Goal: Task Accomplishment & Management: Use online tool/utility

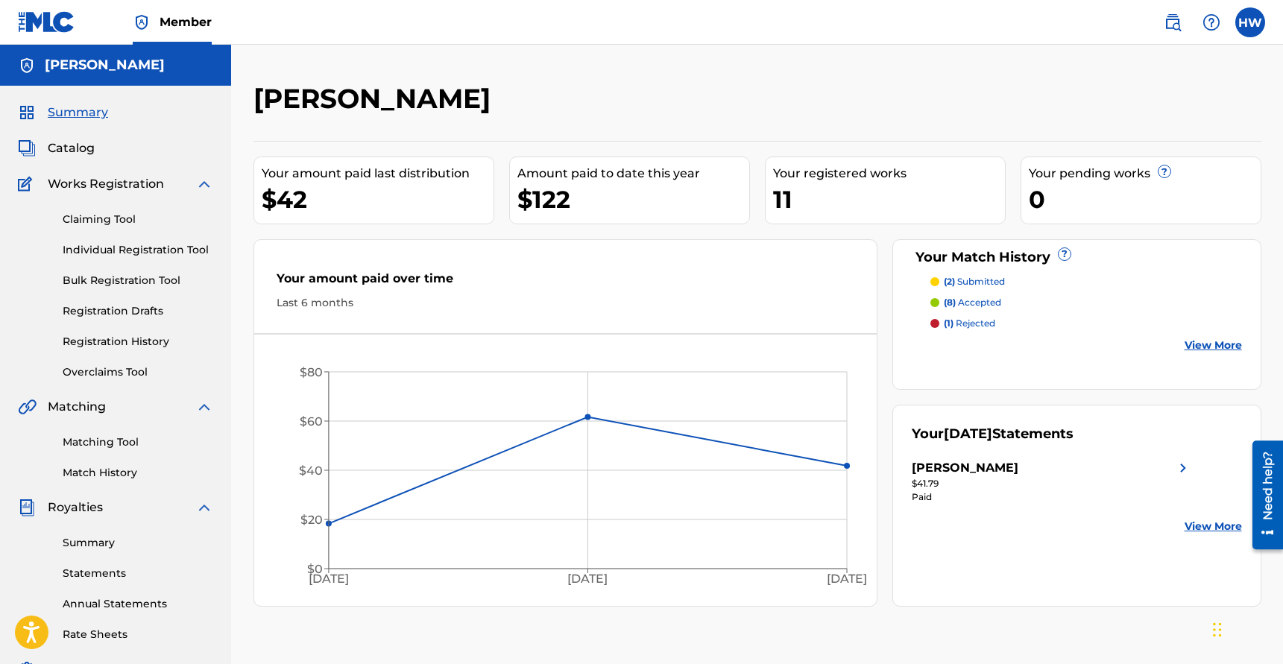
click at [113, 229] on div "Claiming Tool Individual Registration Tool Bulk Registration Tool Registration …" at bounding box center [115, 286] width 195 height 187
click at [116, 216] on link "Claiming Tool" at bounding box center [138, 220] width 151 height 16
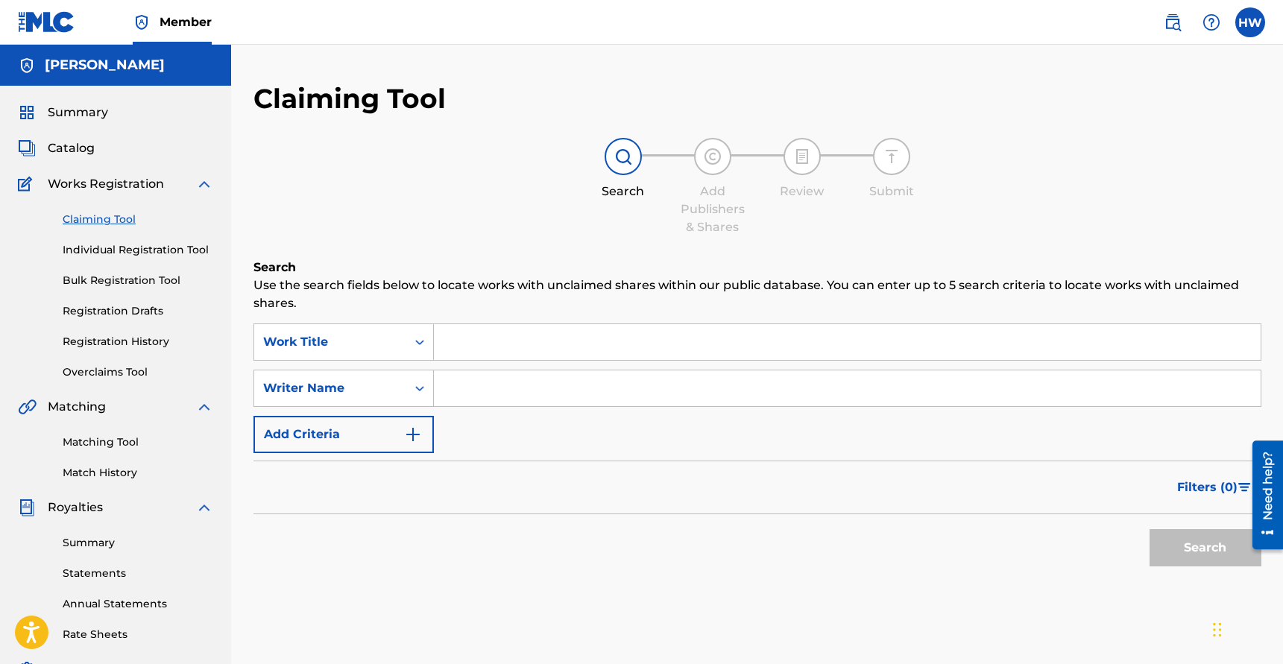
click at [467, 379] on input "Search Form" at bounding box center [847, 388] width 827 height 36
type input "[PERSON_NAME]"
click at [1193, 548] on button "Search" at bounding box center [1205, 547] width 112 height 37
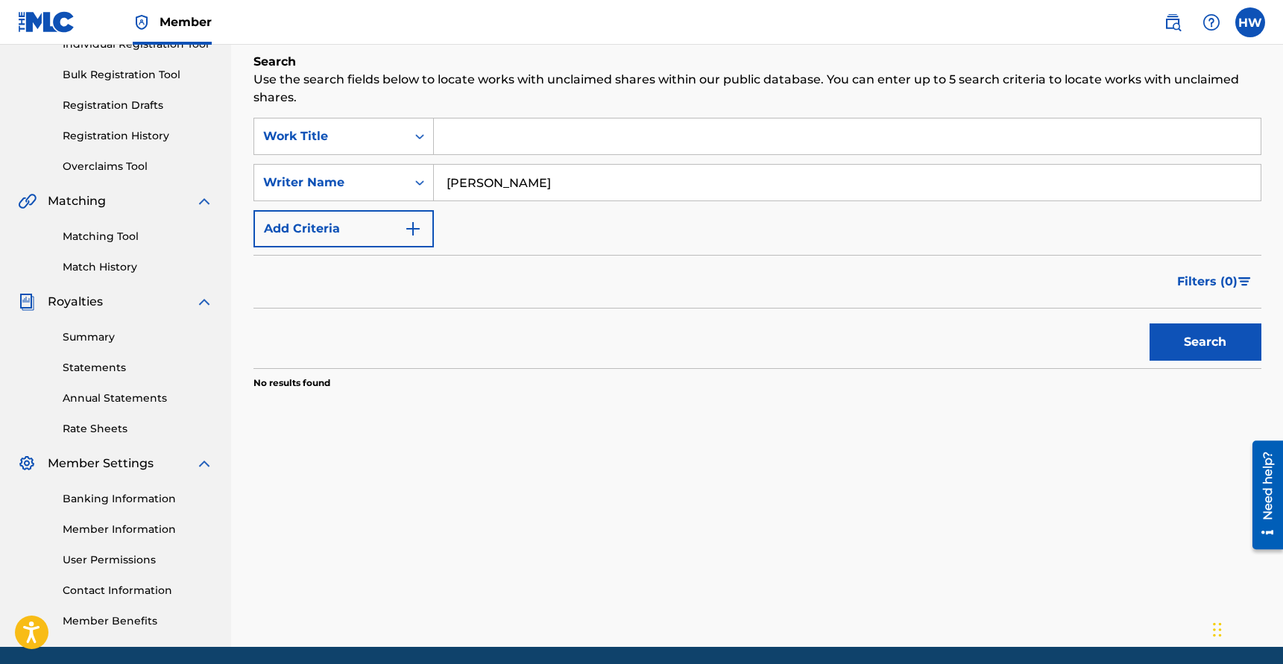
scroll to position [238, 0]
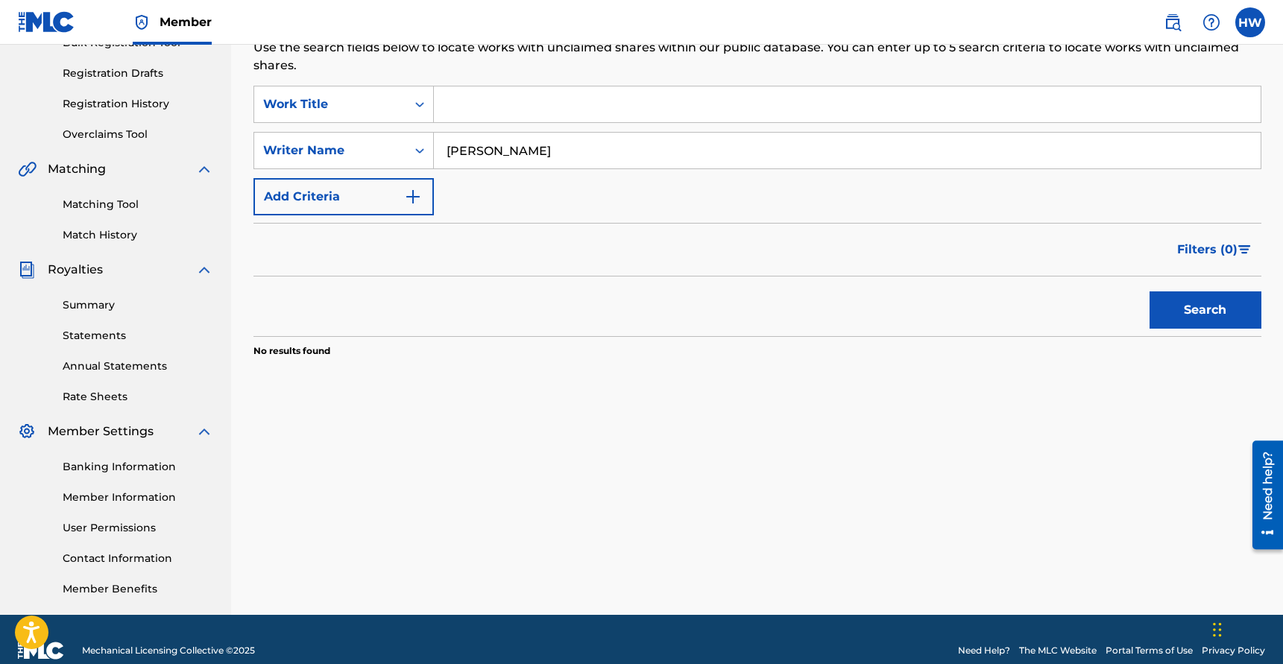
click at [121, 206] on link "Matching Tool" at bounding box center [138, 205] width 151 height 16
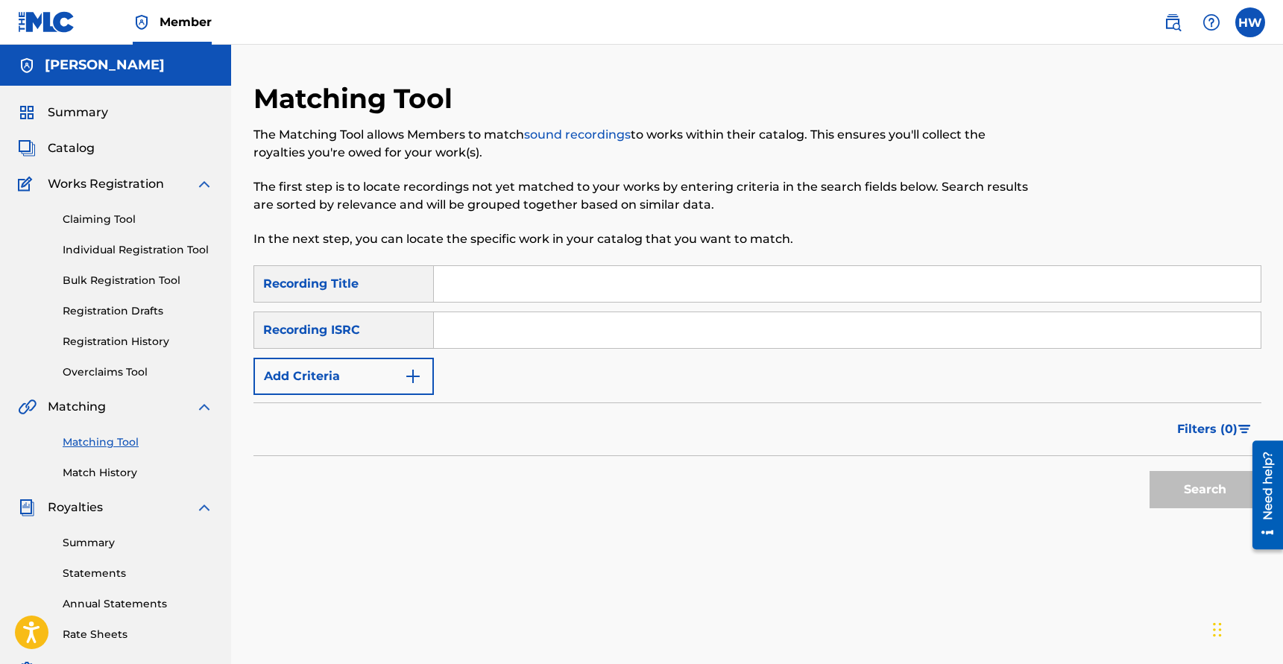
click at [364, 377] on button "Add Criteria" at bounding box center [343, 376] width 180 height 37
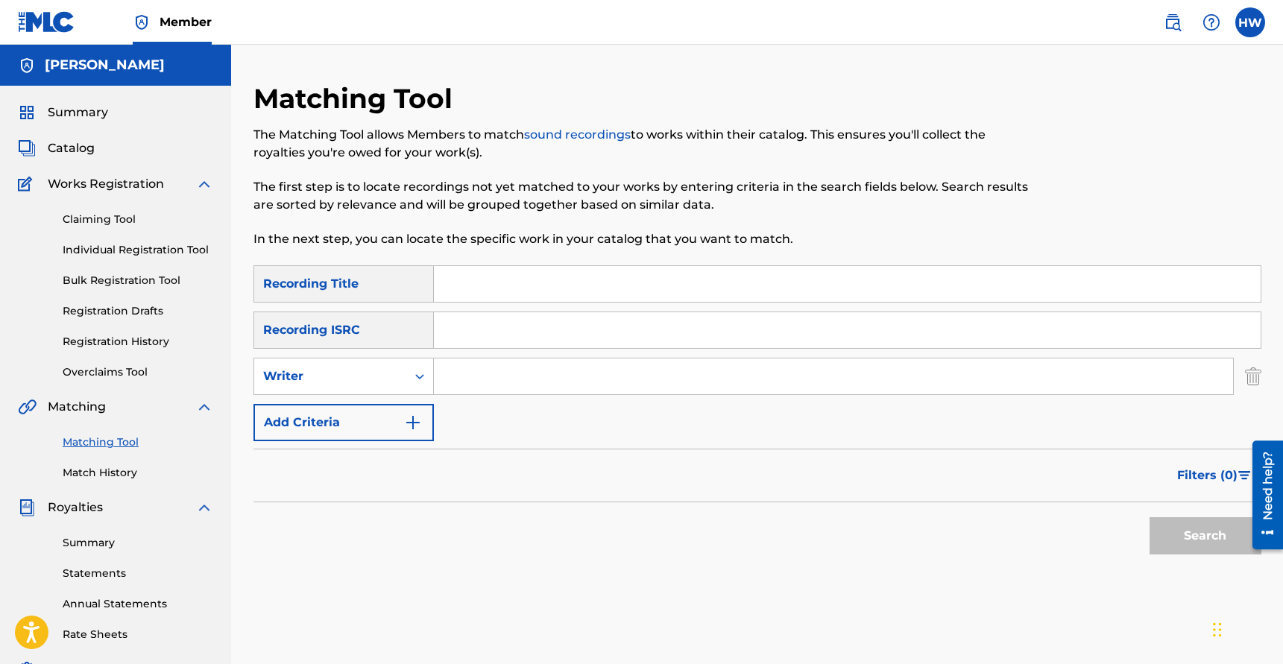
click at [496, 385] on input "Search Form" at bounding box center [833, 377] width 799 height 36
type input "[PERSON_NAME]"
click at [1165, 534] on button "Search" at bounding box center [1205, 535] width 112 height 37
